Goal: Information Seeking & Learning: Learn about a topic

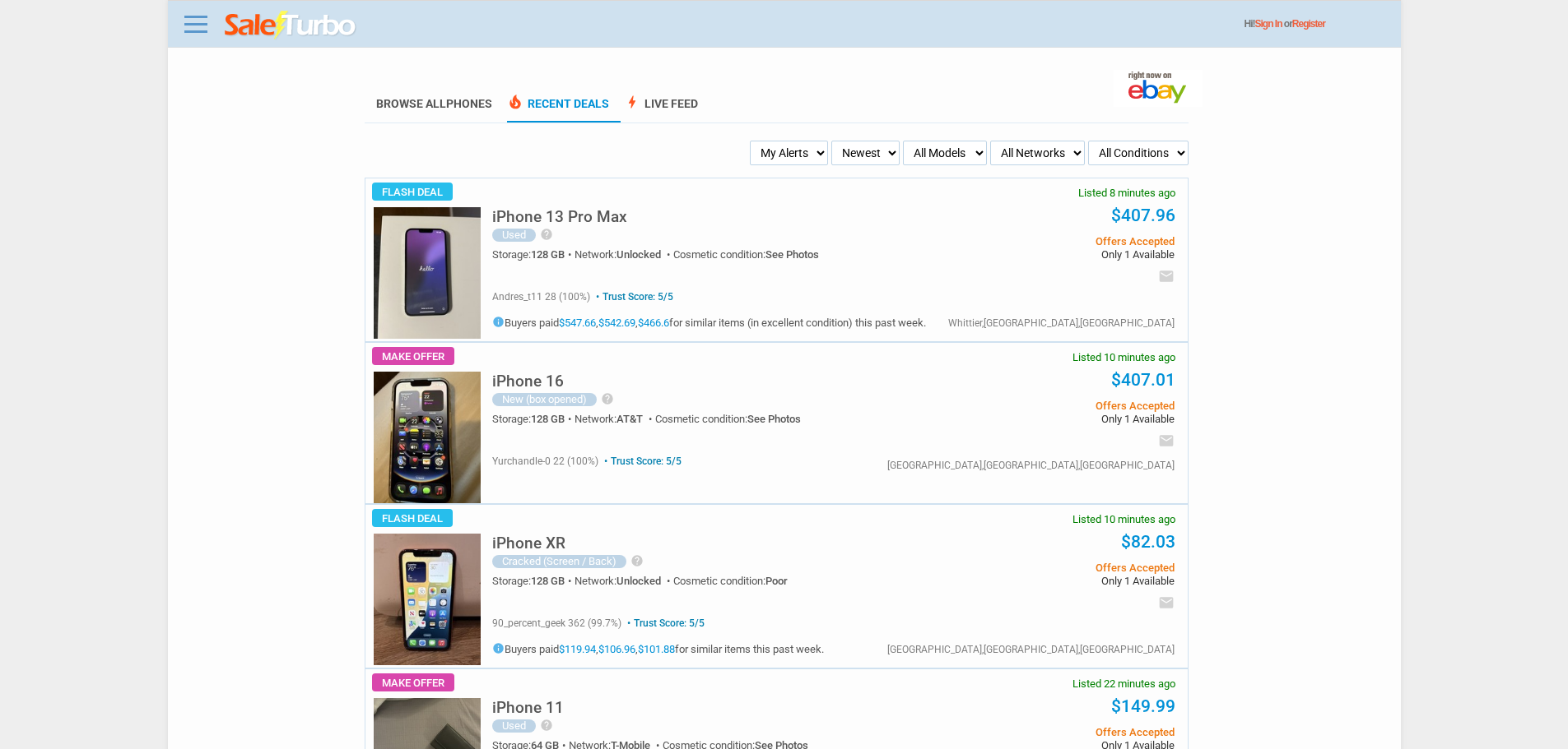
click at [543, 184] on div "iPhone 13 Pro Max Used help With its sleek design and high-quality camera, this…" at bounding box center [833, 230] width 682 height 103
click at [548, 208] on div "iPhone 13 Pro Max Used help With its sleek design and high-quality camera, this…" at bounding box center [709, 238] width 434 height 85
click at [549, 219] on h5 "iPhone 13 Pro Max" at bounding box center [559, 217] width 135 height 16
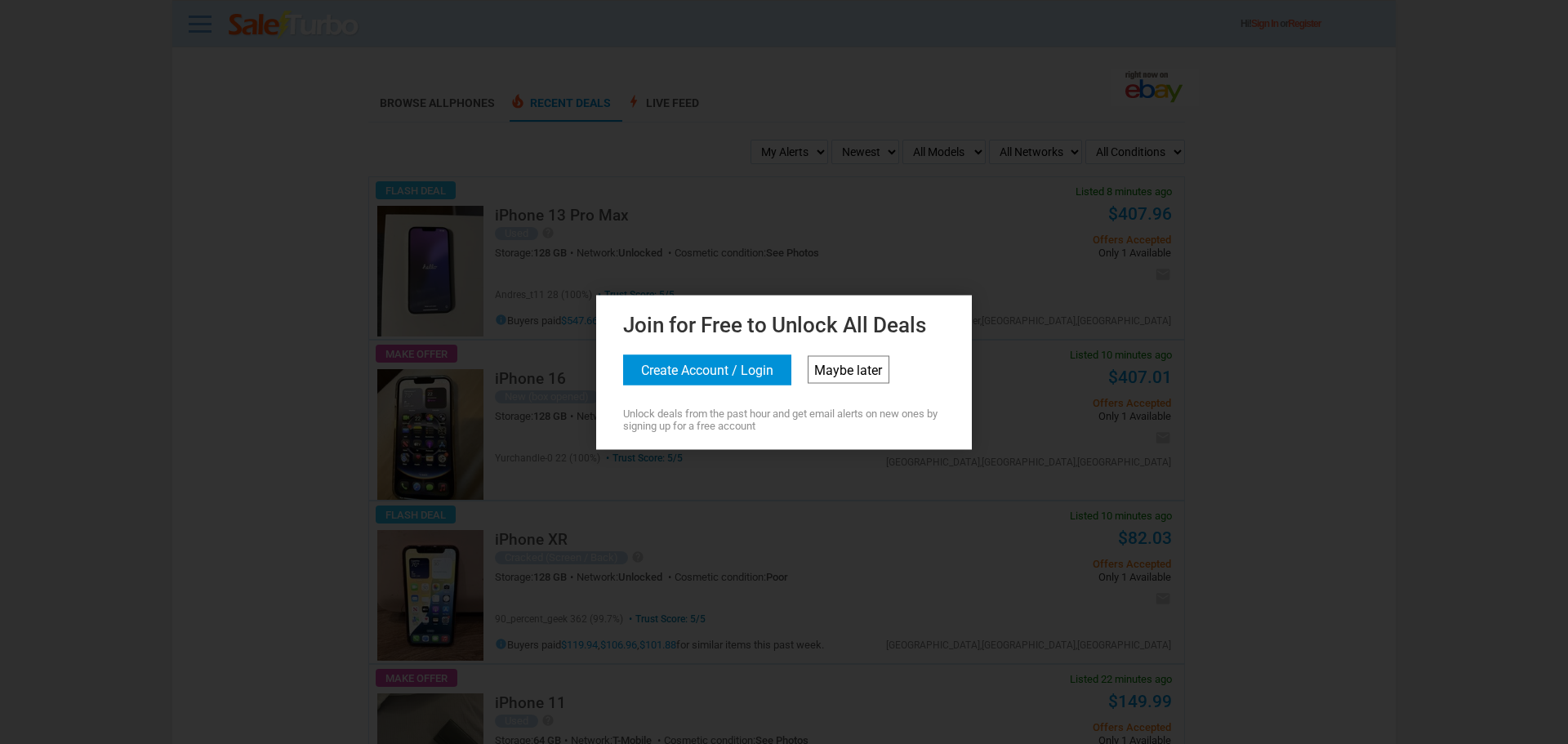
click at [866, 372] on link "Maybe later" at bounding box center [848, 370] width 82 height 28
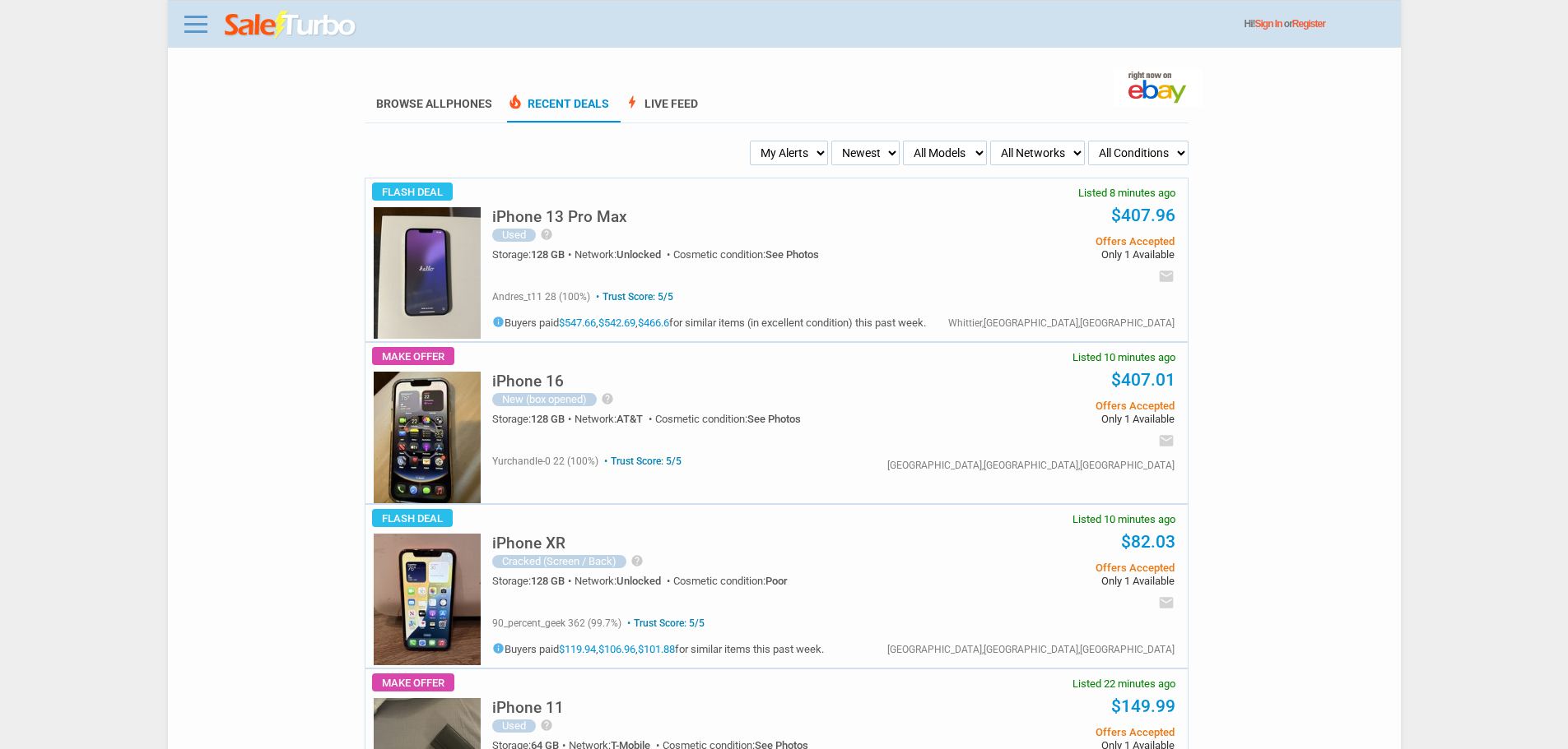
click at [799, 159] on select "My Alerts All Deals BIN Only w/ Offers Only" at bounding box center [788, 152] width 78 height 25
select select "flash_bin"
click at [754, 141] on select "My Alerts All Deals BIN Only w/ Offers Only" at bounding box center [788, 152] width 78 height 25
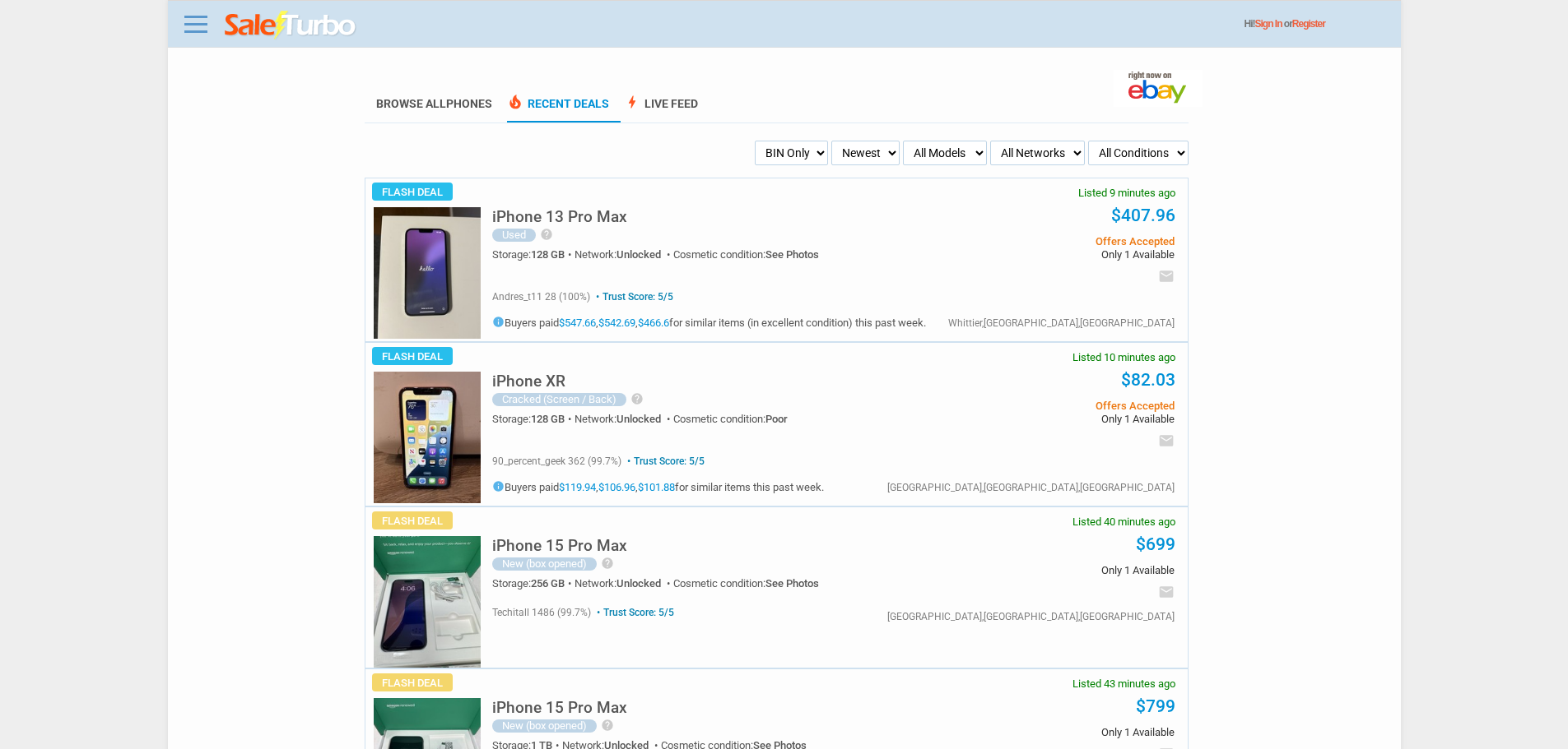
click at [568, 324] on link "$547.66" at bounding box center [577, 323] width 37 height 12
click at [614, 321] on link "$542.69" at bounding box center [616, 323] width 37 height 12
click at [457, 285] on img at bounding box center [427, 273] width 107 height 132
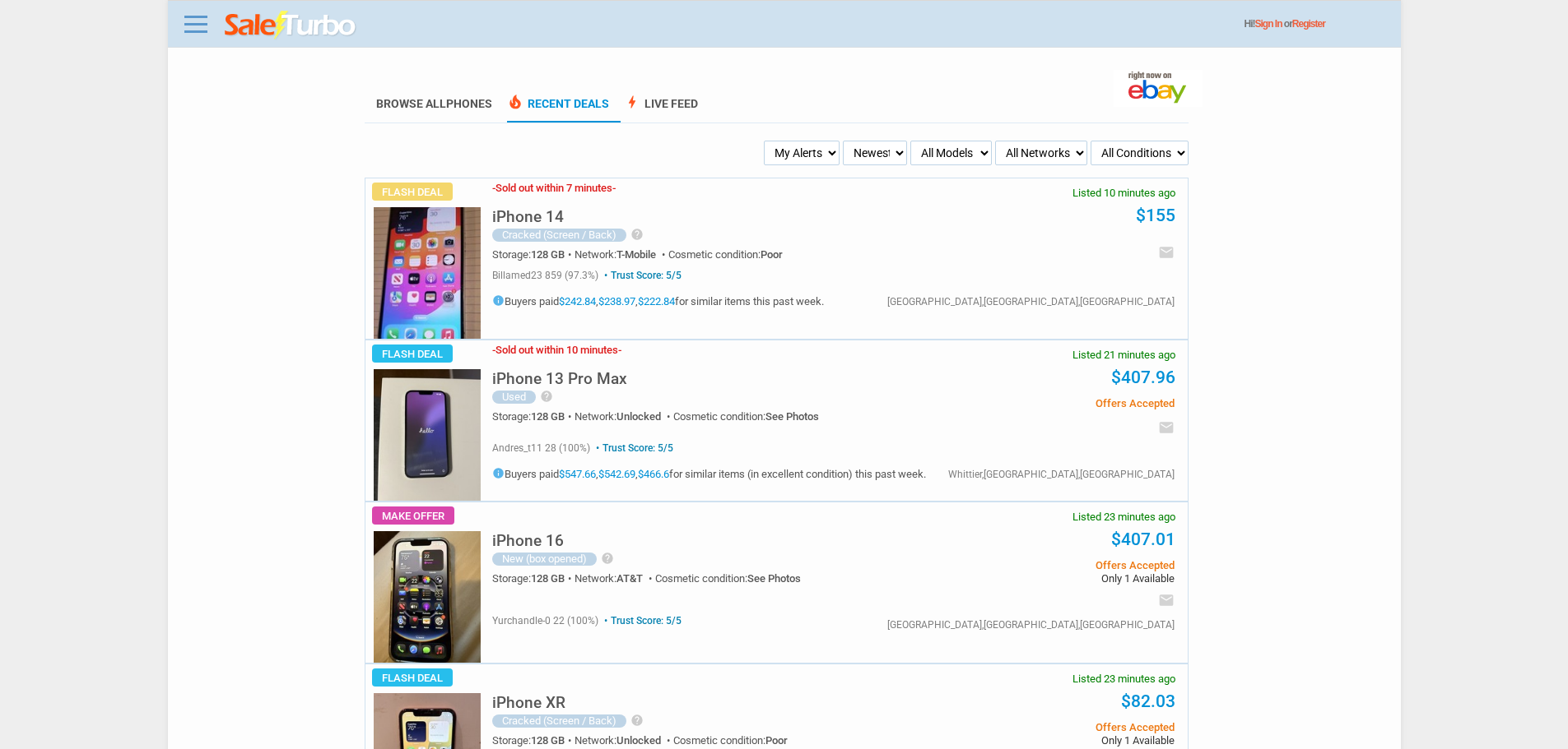
click at [411, 251] on img at bounding box center [427, 273] width 107 height 132
click at [596, 303] on link "$242.84" at bounding box center [577, 301] width 37 height 12
click at [661, 301] on link "$222.84" at bounding box center [655, 301] width 37 height 12
click at [619, 307] on link "$238.97" at bounding box center [616, 301] width 37 height 12
